Goal: Check status: Check status

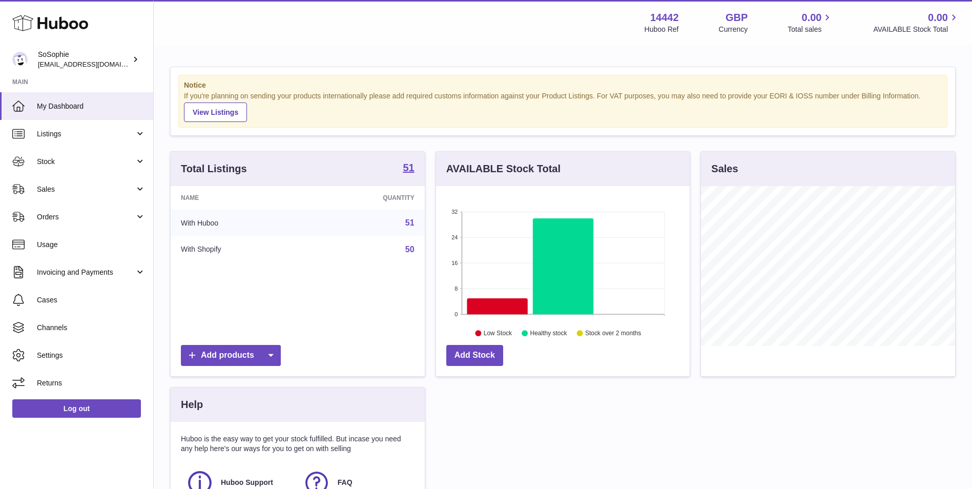
scroll to position [160, 254]
click at [100, 169] on link "Stock" at bounding box center [76, 162] width 153 height 28
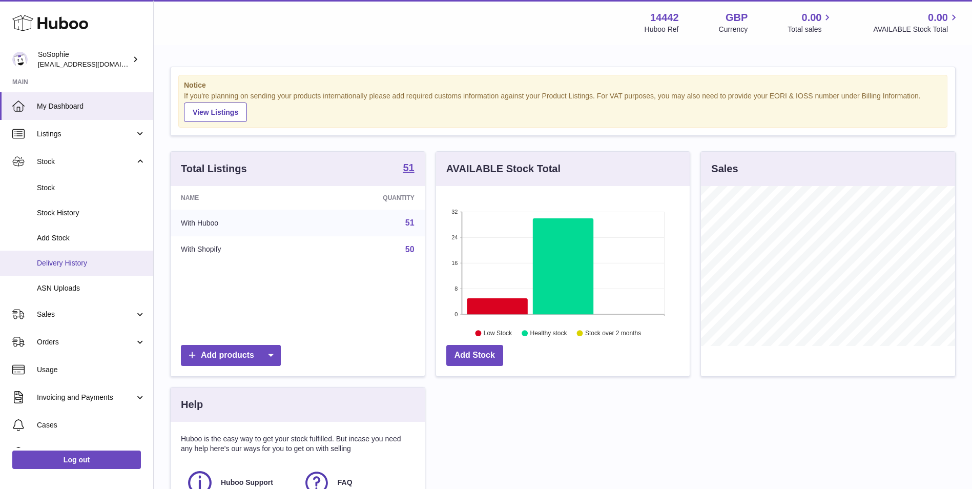
click at [107, 266] on span "Delivery History" at bounding box center [91, 263] width 109 height 10
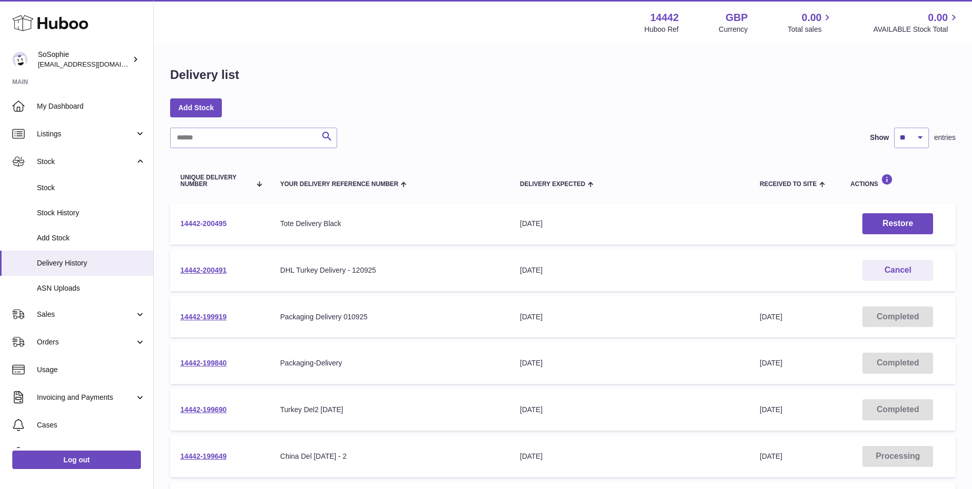
drag, startPoint x: 240, startPoint y: 223, endPoint x: 180, endPoint y: 222, distance: 59.5
click at [180, 222] on td "14442-200495" at bounding box center [220, 224] width 100 height 42
drag, startPoint x: 180, startPoint y: 222, endPoint x: 234, endPoint y: 270, distance: 71.5
click at [234, 270] on td "14442-200491" at bounding box center [220, 271] width 100 height 42
click at [242, 269] on td "14442-200491" at bounding box center [220, 271] width 100 height 42
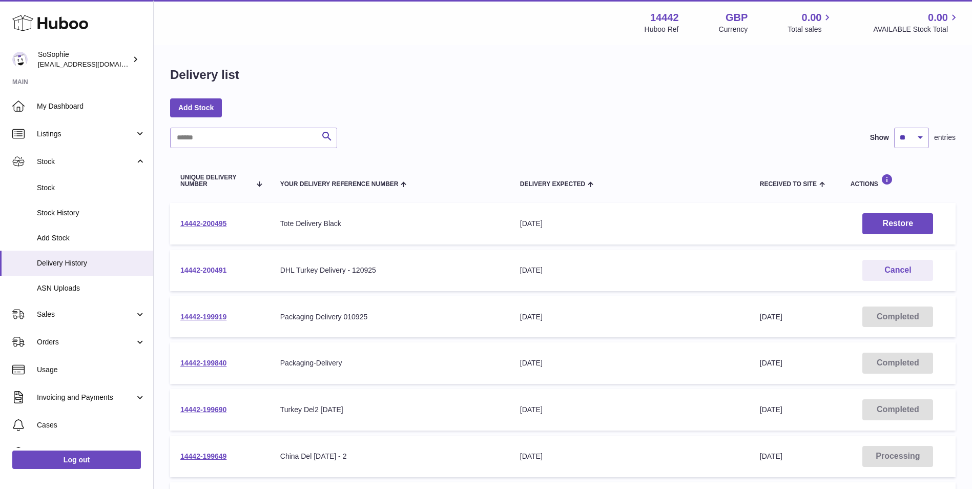
drag, startPoint x: 242, startPoint y: 269, endPoint x: 181, endPoint y: 270, distance: 61.0
click at [181, 270] on td "14442-200491" at bounding box center [220, 271] width 100 height 42
copy link "14442-200491"
click at [603, 203] on td "Delivery Expected [DATE]" at bounding box center [630, 224] width 240 height 42
